Goal: Task Accomplishment & Management: Manage account settings

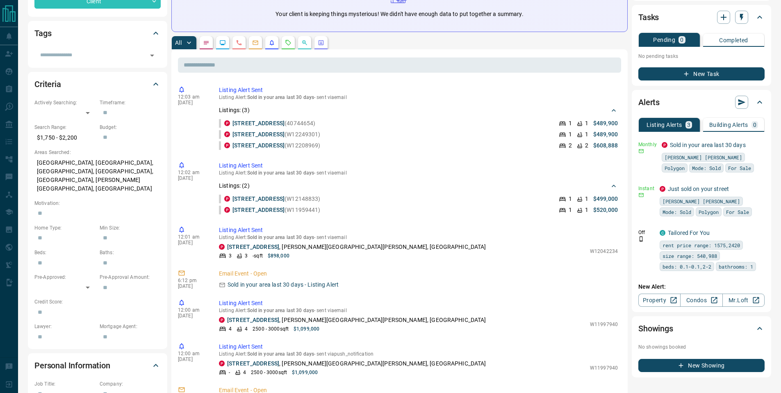
scroll to position [163, 0]
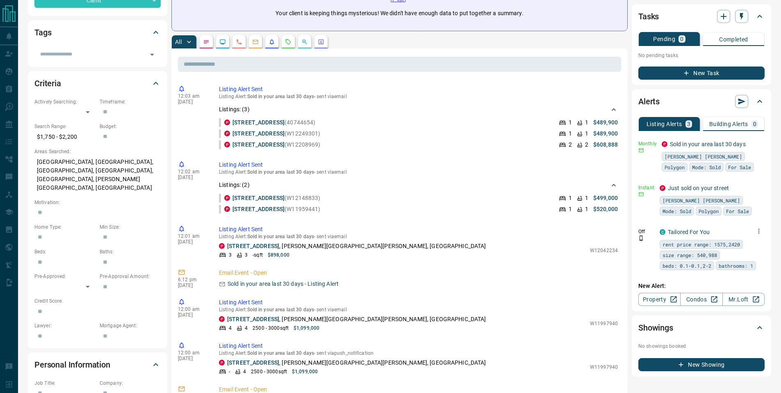
click at [760, 228] on icon "button" at bounding box center [759, 230] width 1 height 5
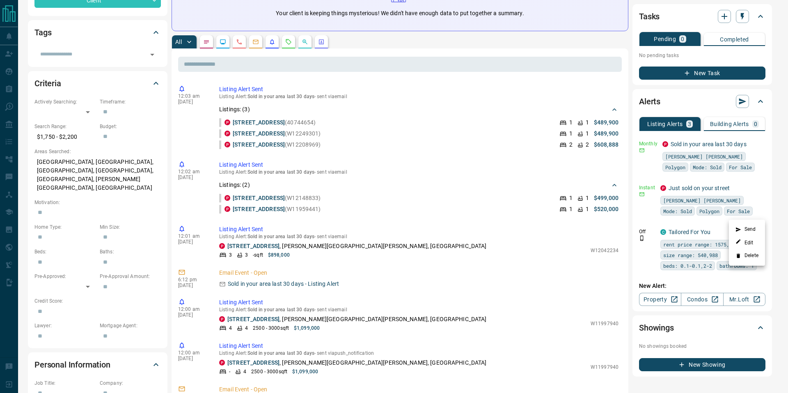
click at [744, 255] on li "Delete" at bounding box center [746, 255] width 36 height 13
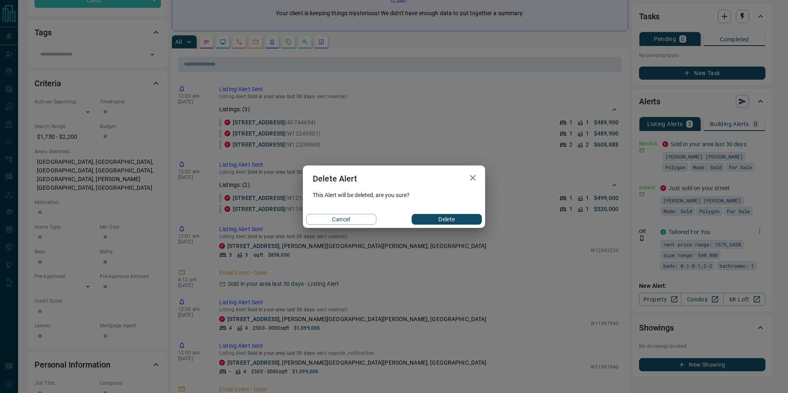
click at [445, 219] on button "Delete" at bounding box center [446, 219] width 70 height 11
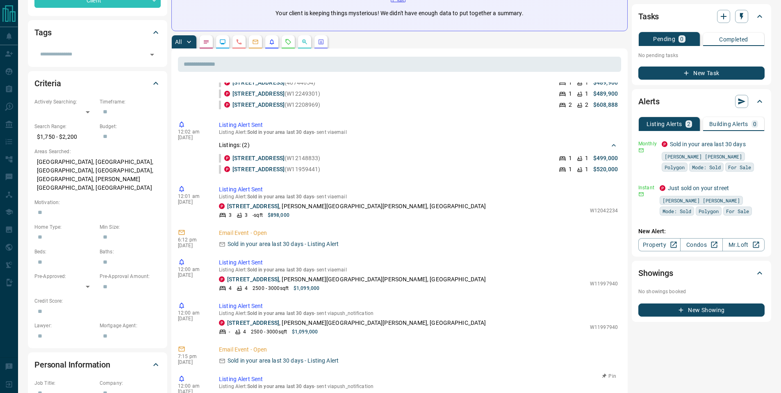
scroll to position [0, 0]
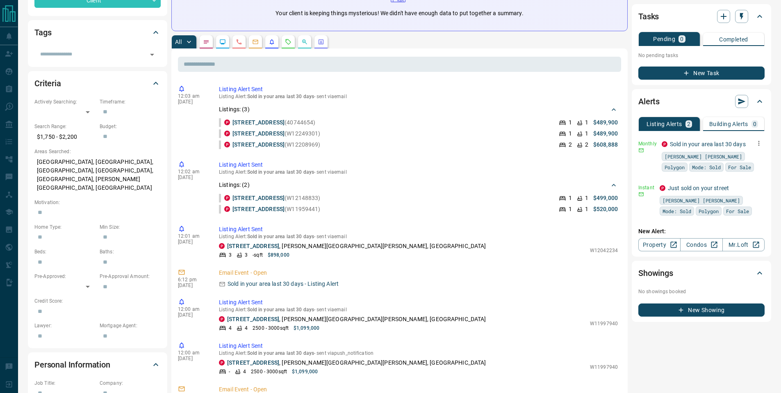
click at [761, 139] on icon "button" at bounding box center [759, 142] width 7 height 7
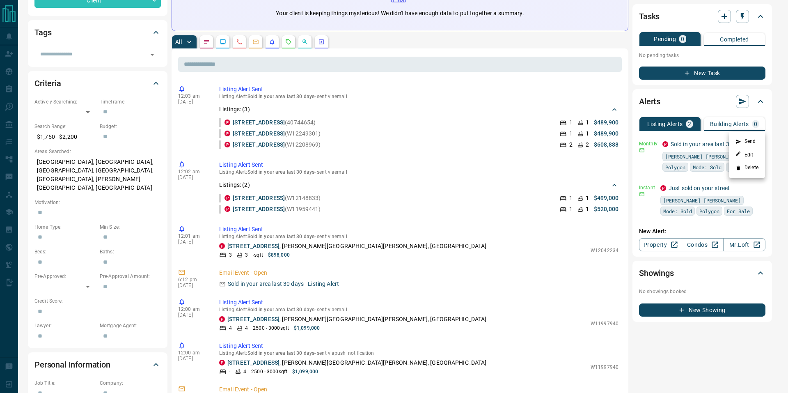
click at [750, 151] on link "Edit" at bounding box center [744, 155] width 18 height 8
click at [627, 121] on div at bounding box center [394, 196] width 788 height 393
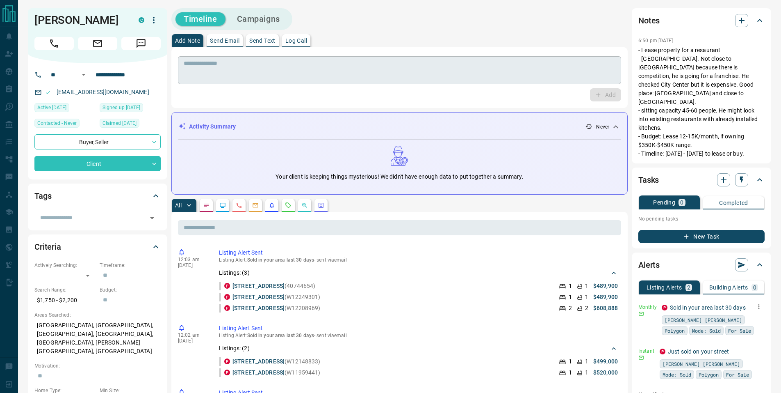
click at [238, 69] on textarea at bounding box center [400, 70] width 432 height 21
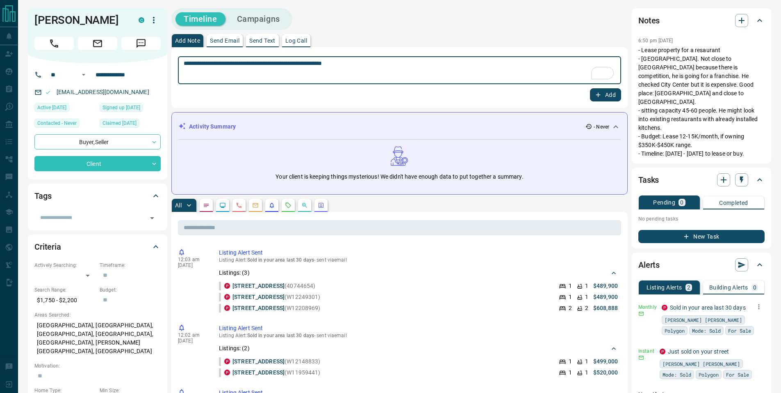
type textarea "**********"
click at [600, 97] on icon "button" at bounding box center [598, 94] width 7 height 7
